Goal: Task Accomplishment & Management: Manage account settings

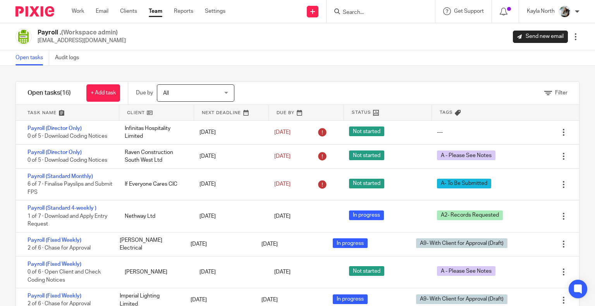
click at [363, 11] on input "Search" at bounding box center [377, 12] width 70 height 7
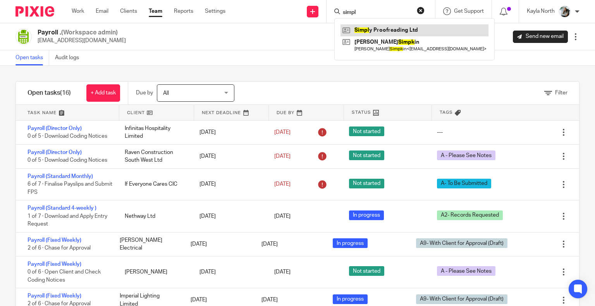
type input "simpl"
click at [384, 28] on link at bounding box center [414, 30] width 148 height 12
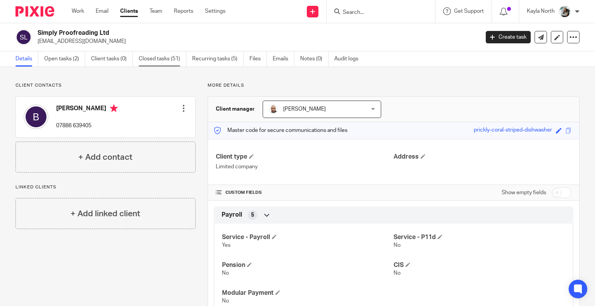
click at [186, 63] on link "Closed tasks (51)" at bounding box center [163, 59] width 48 height 15
click at [215, 61] on link "Recurring tasks (5)" at bounding box center [218, 59] width 52 height 15
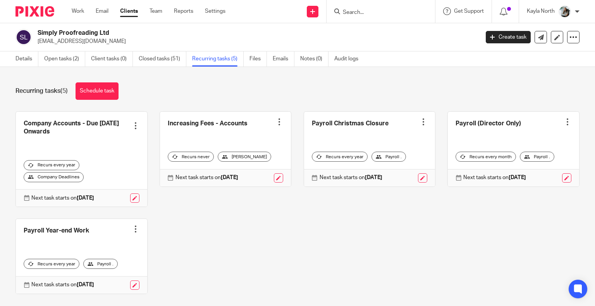
click at [419, 124] on div at bounding box center [423, 122] width 8 height 8
click at [387, 170] on span "Cancel schedule" at bounding box center [386, 170] width 41 height 5
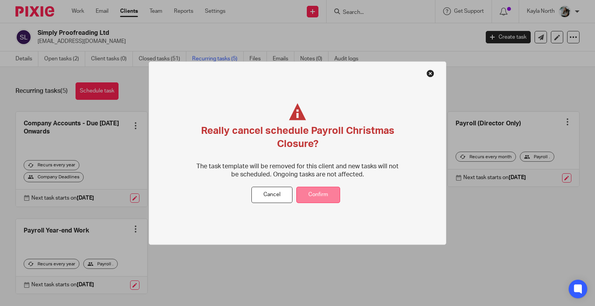
click at [342, 196] on div "Cancel Confirm" at bounding box center [297, 195] width 93 height 17
click at [334, 195] on button "Confirm" at bounding box center [318, 195] width 44 height 17
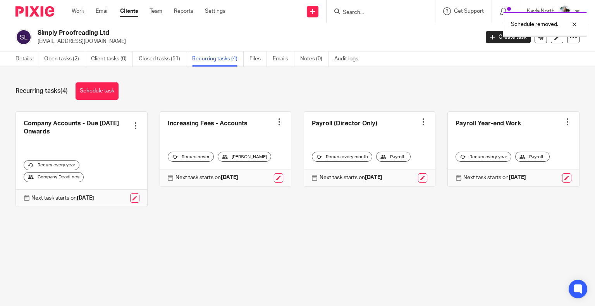
click at [419, 123] on div at bounding box center [423, 122] width 8 height 8
click at [376, 169] on span "Cancel schedule" at bounding box center [386, 170] width 41 height 5
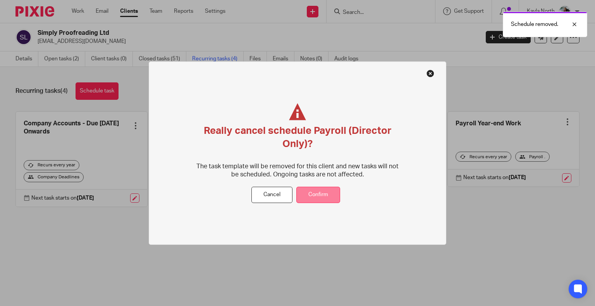
click at [322, 191] on button "Confirm" at bounding box center [318, 195] width 44 height 17
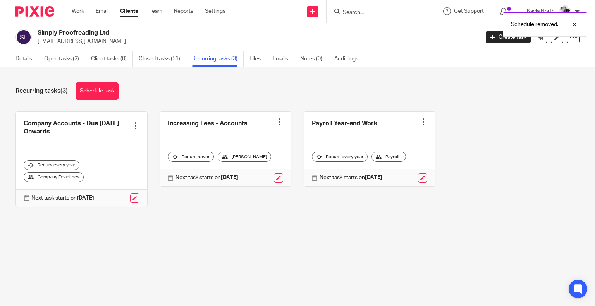
click at [419, 119] on div at bounding box center [423, 122] width 8 height 8
click at [370, 171] on span "Cancel schedule" at bounding box center [386, 170] width 41 height 5
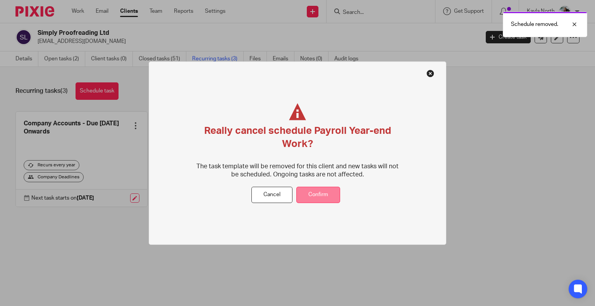
click at [331, 192] on button "Confirm" at bounding box center [318, 195] width 44 height 17
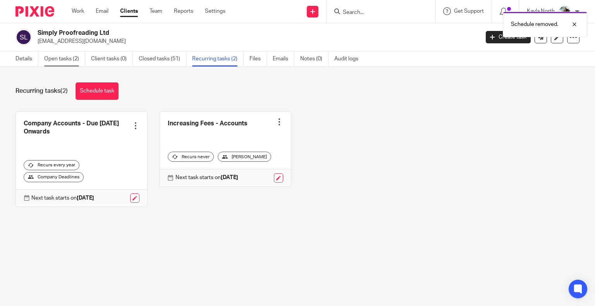
click at [62, 57] on link "Open tasks (2)" at bounding box center [64, 59] width 41 height 15
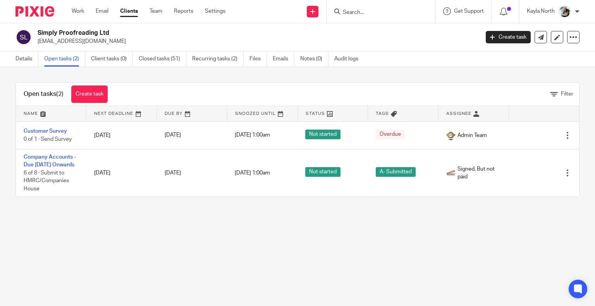
click at [31, 57] on link "Details" at bounding box center [26, 59] width 23 height 15
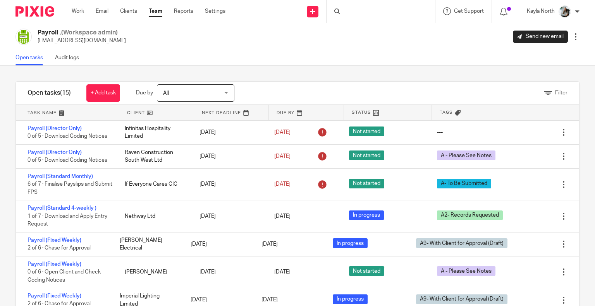
click at [359, 10] on div at bounding box center [380, 11] width 108 height 23
click at [350, 12] on input "Search" at bounding box center [377, 12] width 70 height 7
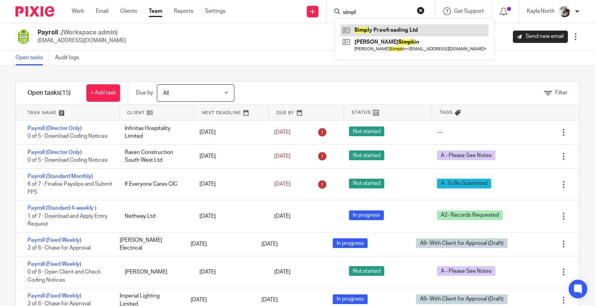
type input "simpl"
click at [367, 29] on link at bounding box center [414, 30] width 148 height 12
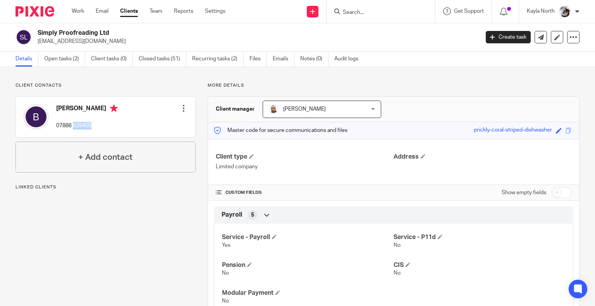
drag, startPoint x: 93, startPoint y: 125, endPoint x: 74, endPoint y: 125, distance: 18.2
click at [74, 125] on div "[PERSON_NAME] 07886 639405 Edit contact Create client from contact Export data …" at bounding box center [105, 117] width 179 height 41
click at [100, 120] on div "[PERSON_NAME] 07886 639405 Edit contact Create client from contact Export data …" at bounding box center [105, 117] width 179 height 41
click at [104, 42] on p "[EMAIL_ADDRESS][DOMAIN_NAME]" at bounding box center [256, 42] width 436 height 8
drag, startPoint x: 101, startPoint y: 41, endPoint x: 36, endPoint y: 43, distance: 64.3
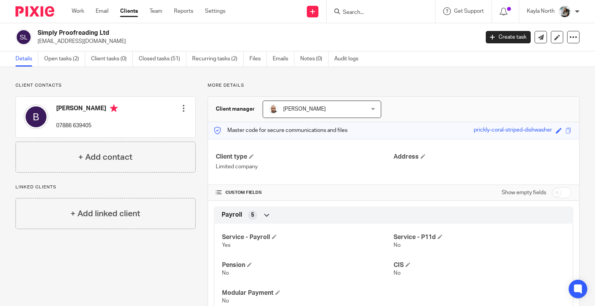
click at [36, 43] on div "Simply Proofreading Ltd [EMAIL_ADDRESS][DOMAIN_NAME]" at bounding box center [244, 37] width 458 height 16
copy p "[EMAIL_ADDRESS][DOMAIN_NAME]"
